Goal: Task Accomplishment & Management: Manage account settings

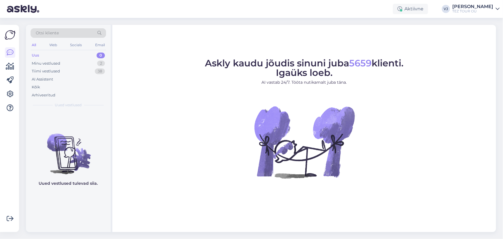
click at [69, 63] on div "Minu vestlused 2" at bounding box center [68, 63] width 75 height 8
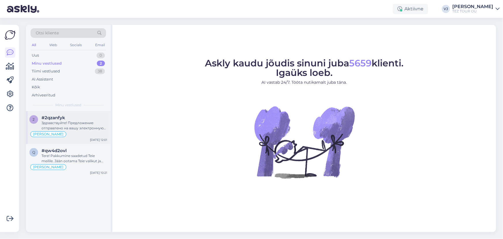
click at [67, 131] on div "[PERSON_NAME]" at bounding box center [68, 134] width 78 height 7
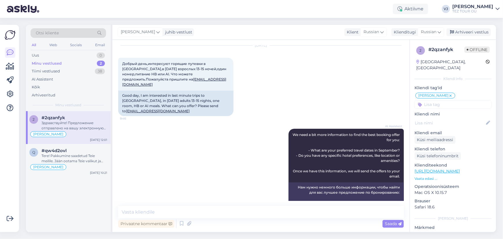
scroll to position [18, 0]
click at [476, 33] on div "Arhiveeri vestlus" at bounding box center [468, 32] width 44 height 8
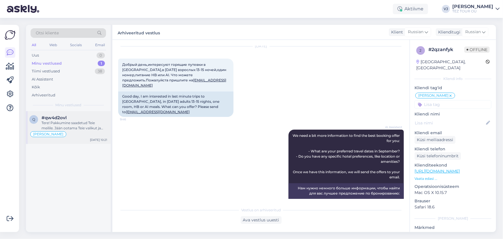
click at [78, 128] on div "Tere! Pakkumine saadetud Teie meilile. Jään ootama Teie valikut ja broneerimiss…" at bounding box center [74, 125] width 66 height 10
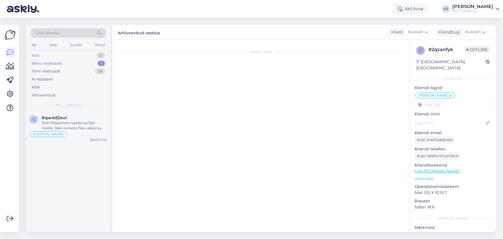
scroll to position [279, 0]
